Goal: Task Accomplishment & Management: Manage account settings

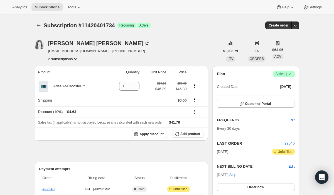
scroll to position [22, 0]
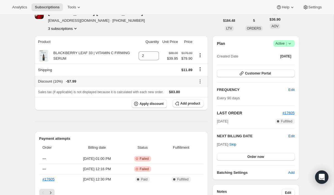
scroll to position [18, 0]
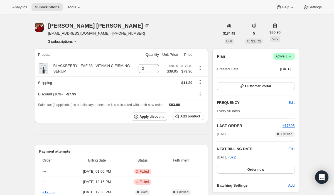
click at [72, 42] on button "3 subscriptions" at bounding box center [63, 41] width 30 height 6
click at [73, 61] on span "11371085894" at bounding box center [62, 61] width 39 height 6
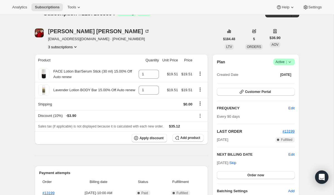
scroll to position [9, 0]
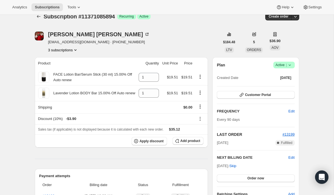
click at [68, 50] on button "3 subscriptions" at bounding box center [63, 50] width 30 height 6
click at [67, 63] on button "11370430534" at bounding box center [63, 60] width 42 height 9
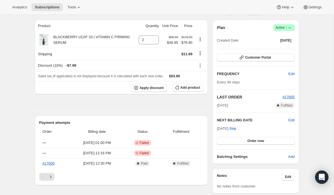
scroll to position [47, 0]
click at [247, 142] on button "Order now" at bounding box center [256, 140] width 78 height 8
click at [247, 142] on span "Click to confirm" at bounding box center [255, 140] width 25 height 4
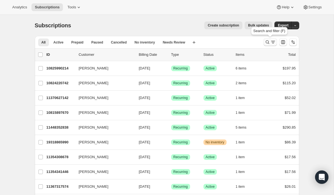
click at [267, 42] on icon "Search and filter results" at bounding box center [268, 42] width 6 height 6
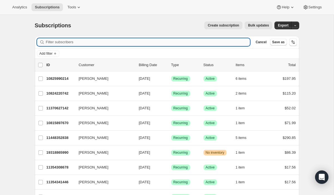
click at [214, 41] on input "Filter subscribers" at bounding box center [148, 42] width 204 height 8
paste input "m.mluv@hotmail.com"
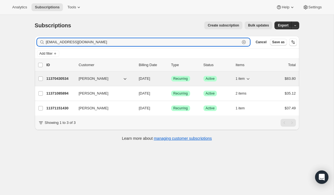
type input "m.mluv@hotmail.com"
click at [111, 81] on button "Claudia Pasillas" at bounding box center [103, 78] width 56 height 9
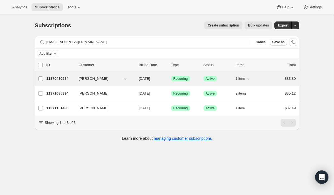
click at [66, 80] on p "11370430534" at bounding box center [61, 79] width 28 height 6
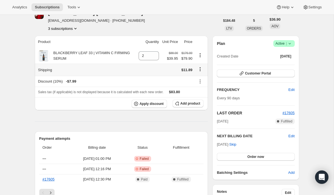
scroll to position [34, 0]
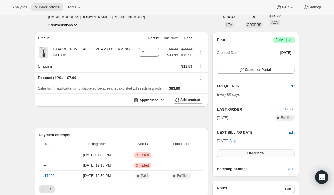
click at [242, 154] on button "Order now" at bounding box center [256, 153] width 78 height 8
click at [242, 153] on button "Click to confirm" at bounding box center [256, 153] width 78 height 8
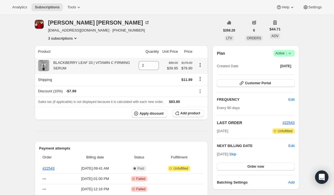
scroll to position [22, 0]
